Goal: Task Accomplishment & Management: Manage account settings

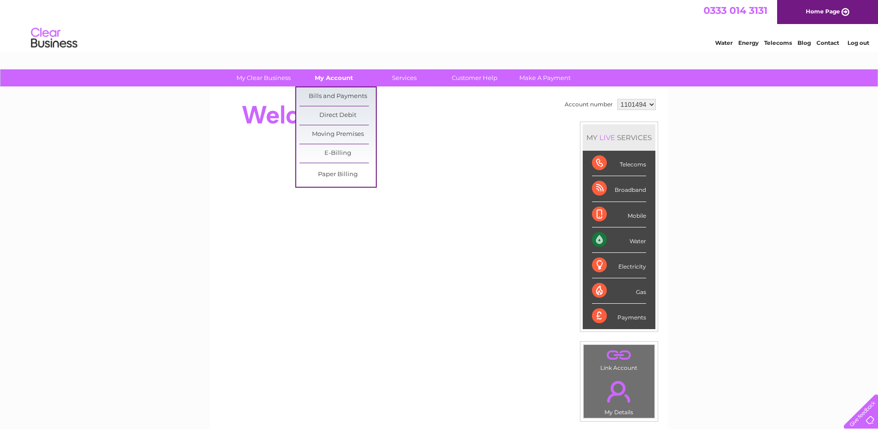
click at [332, 75] on link "My Account" at bounding box center [334, 77] width 76 height 17
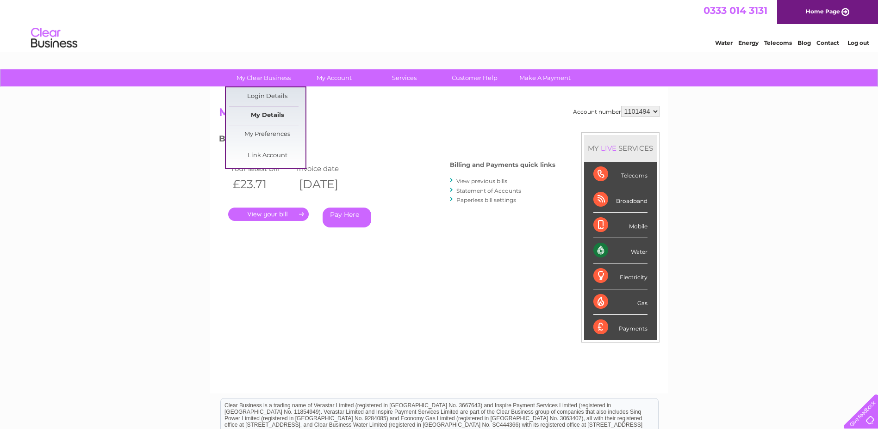
click at [267, 117] on link "My Details" at bounding box center [267, 115] width 76 height 19
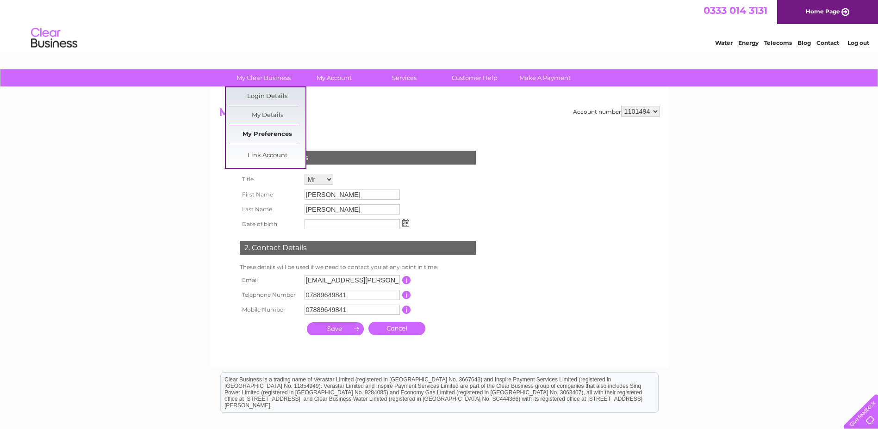
click at [272, 135] on link "My Preferences" at bounding box center [267, 134] width 76 height 19
